Goal: Contribute content

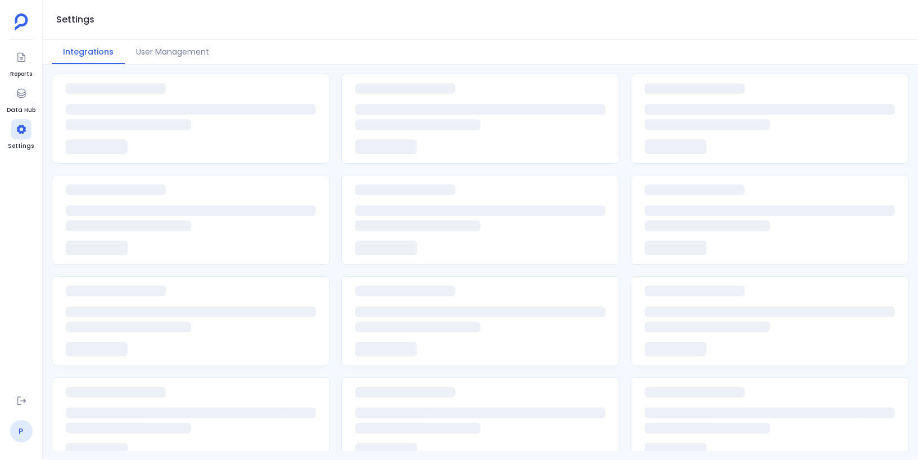
click at [23, 436] on link "P" at bounding box center [21, 431] width 22 height 22
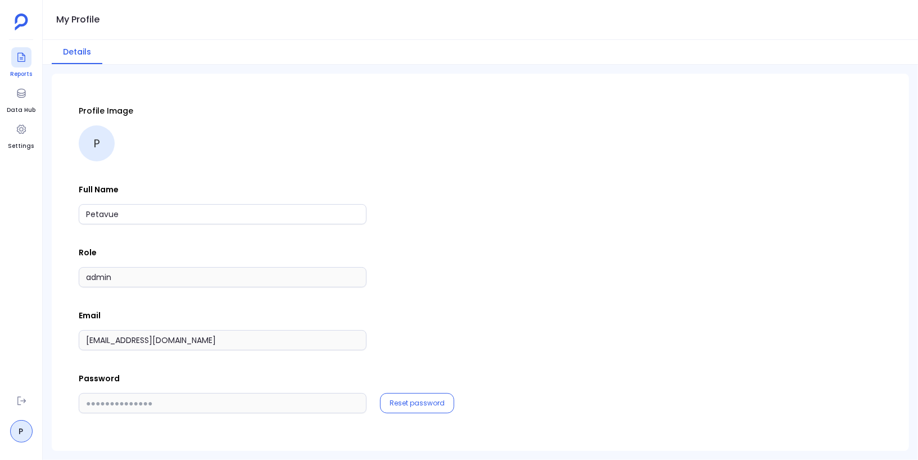
click at [25, 64] on div at bounding box center [21, 57] width 20 height 20
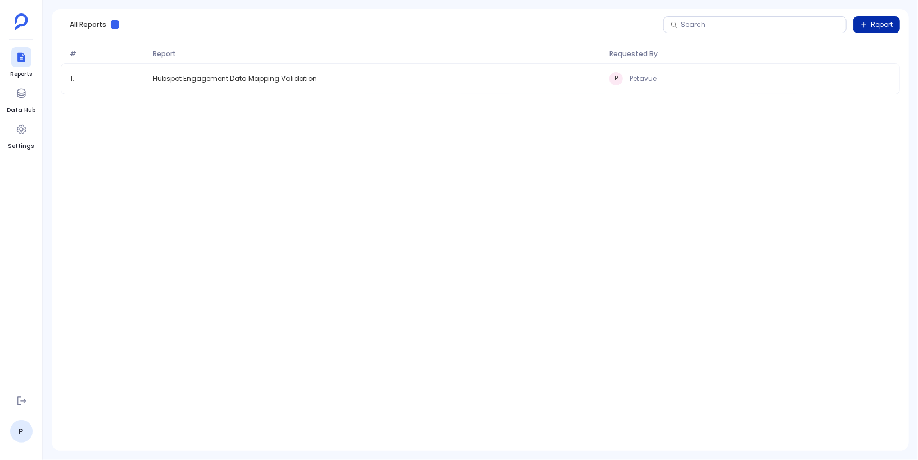
click at [866, 23] on icon "button" at bounding box center [864, 24] width 7 height 7
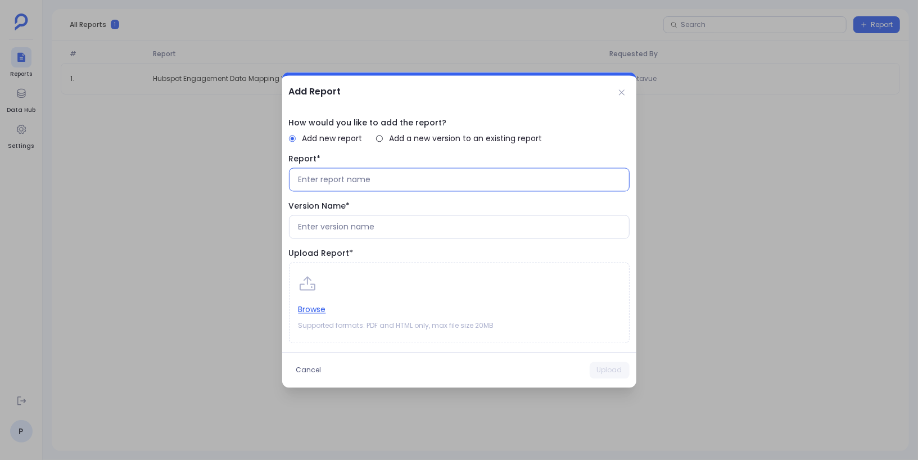
click at [368, 180] on input at bounding box center [460, 179] width 322 height 11
type input "Post demo deal pipeline"
type input "Rep analysis for post demo deal analysis - validation report"
click at [474, 230] on input at bounding box center [460, 226] width 322 height 11
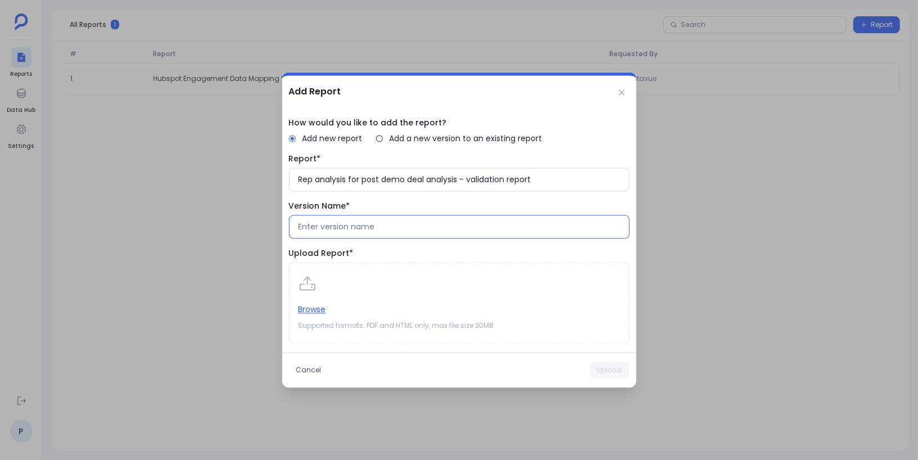
type input "1"
type input "Version 1"
click at [315, 309] on button "Browse" at bounding box center [313, 310] width 28 height 12
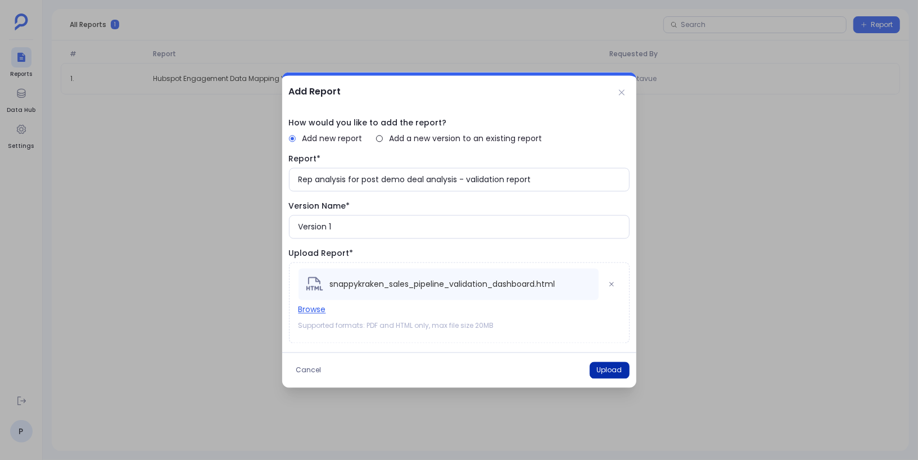
click at [601, 369] on button "Upload" at bounding box center [610, 370] width 40 height 17
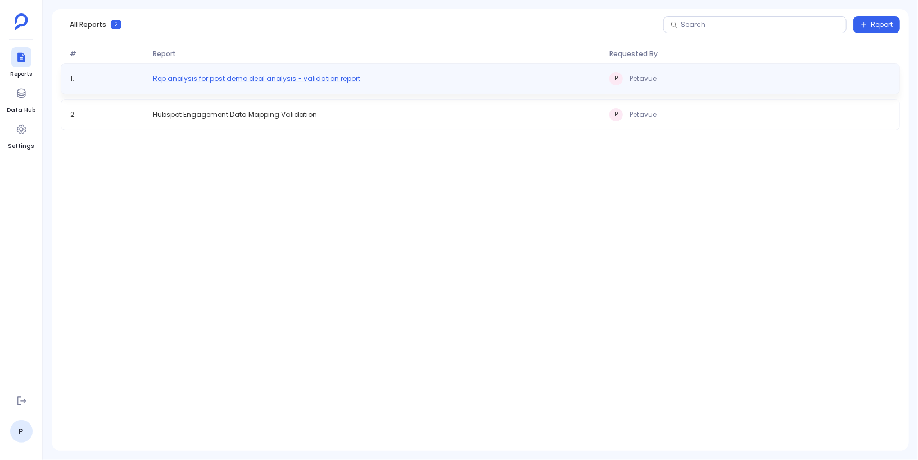
click at [331, 79] on span "Rep analysis for post demo deal analysis - validation report" at bounding box center [256, 78] width 207 height 9
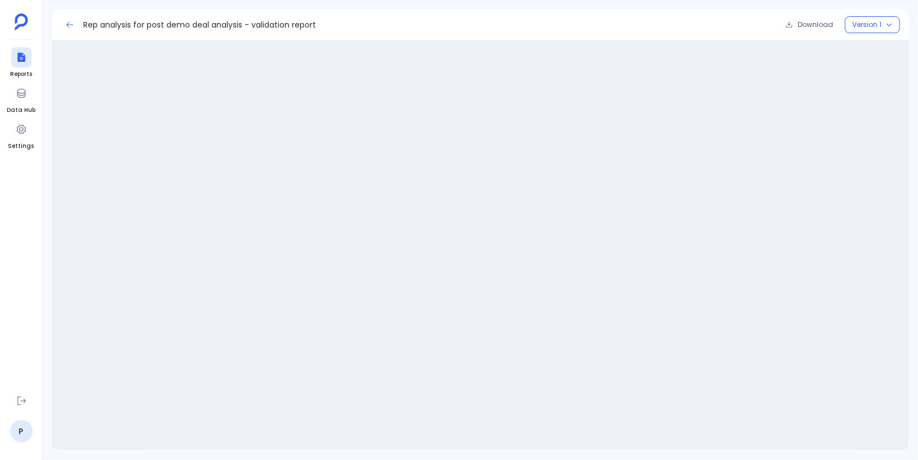
click at [68, 24] on icon at bounding box center [69, 24] width 7 height 6
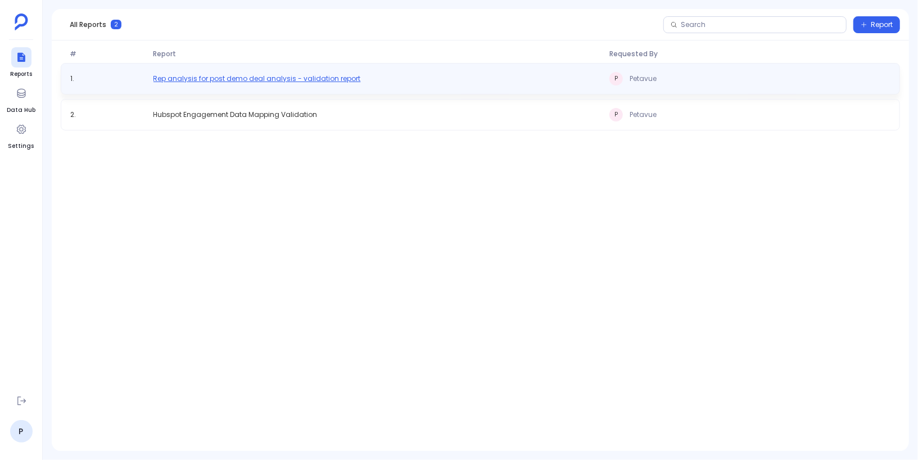
click at [299, 78] on span "Rep analysis for post demo deal analysis - validation report" at bounding box center [256, 78] width 207 height 9
